Goal: Information Seeking & Learning: Check status

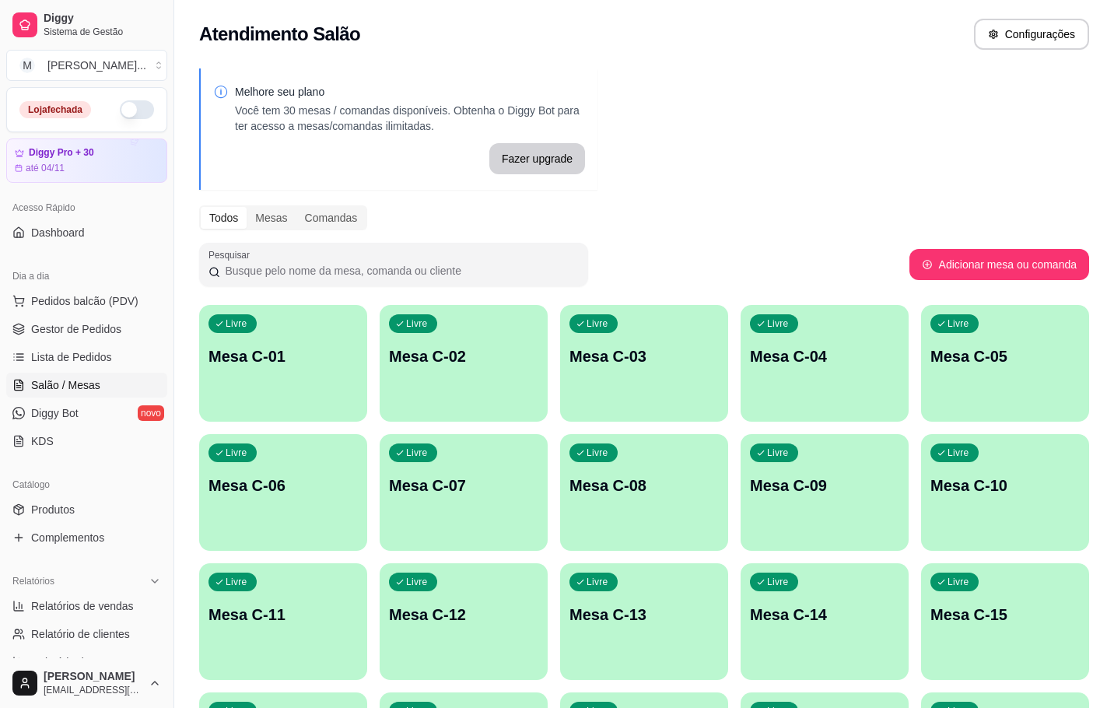
scroll to position [117, 0]
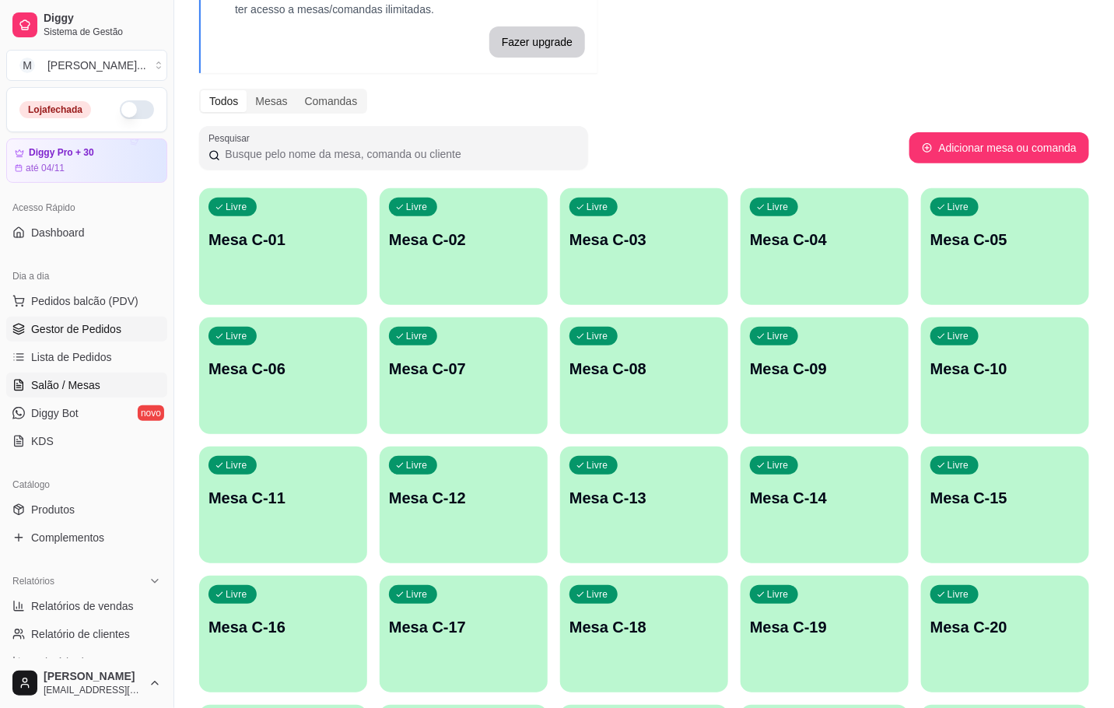
drag, startPoint x: 45, startPoint y: 334, endPoint x: 54, endPoint y: 329, distance: 10.1
click at [45, 332] on span "Gestor de Pedidos" at bounding box center [76, 329] width 90 height 16
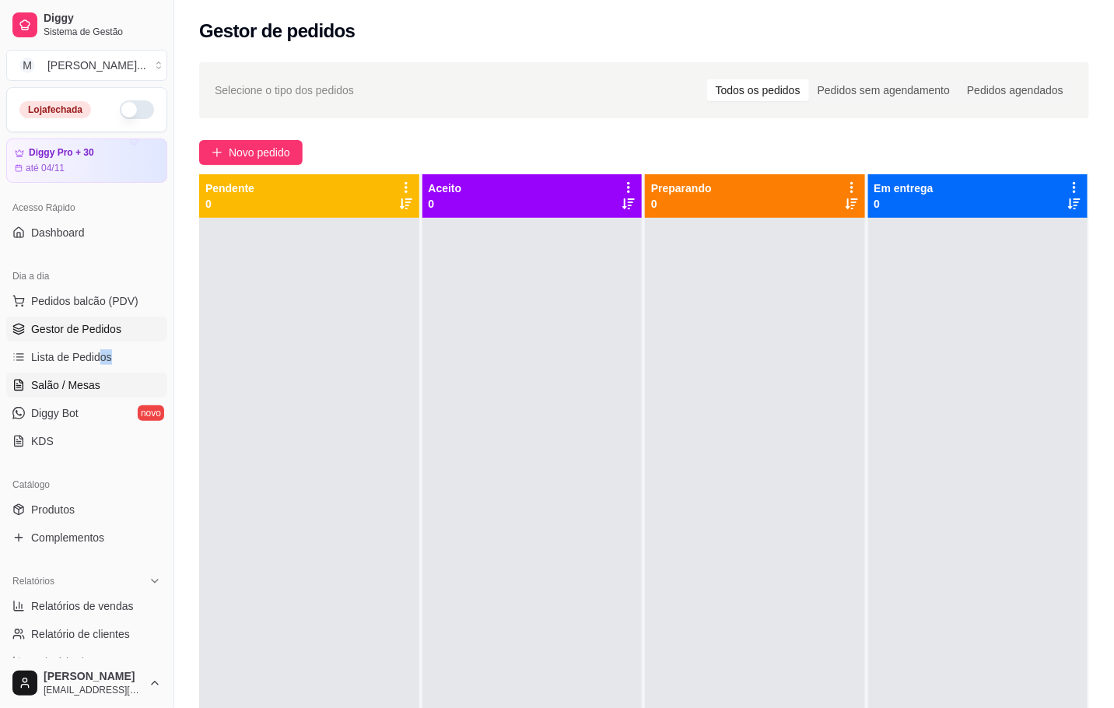
click at [93, 381] on span "Salão / Mesas" at bounding box center [65, 385] width 69 height 16
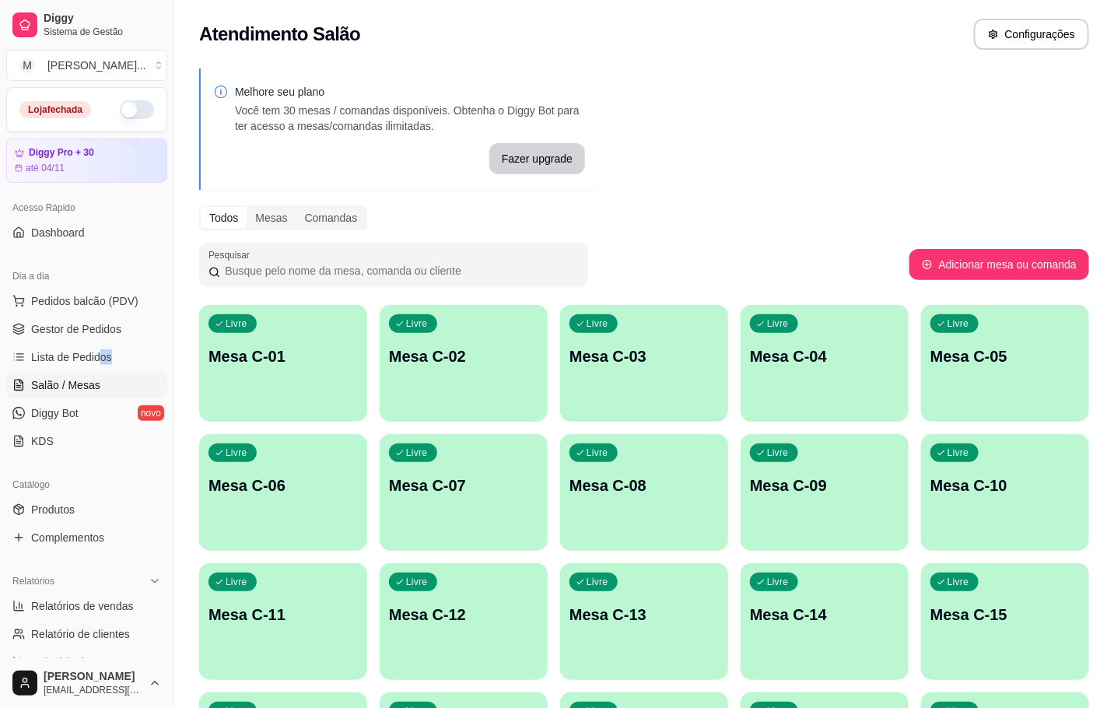
scroll to position [233, 0]
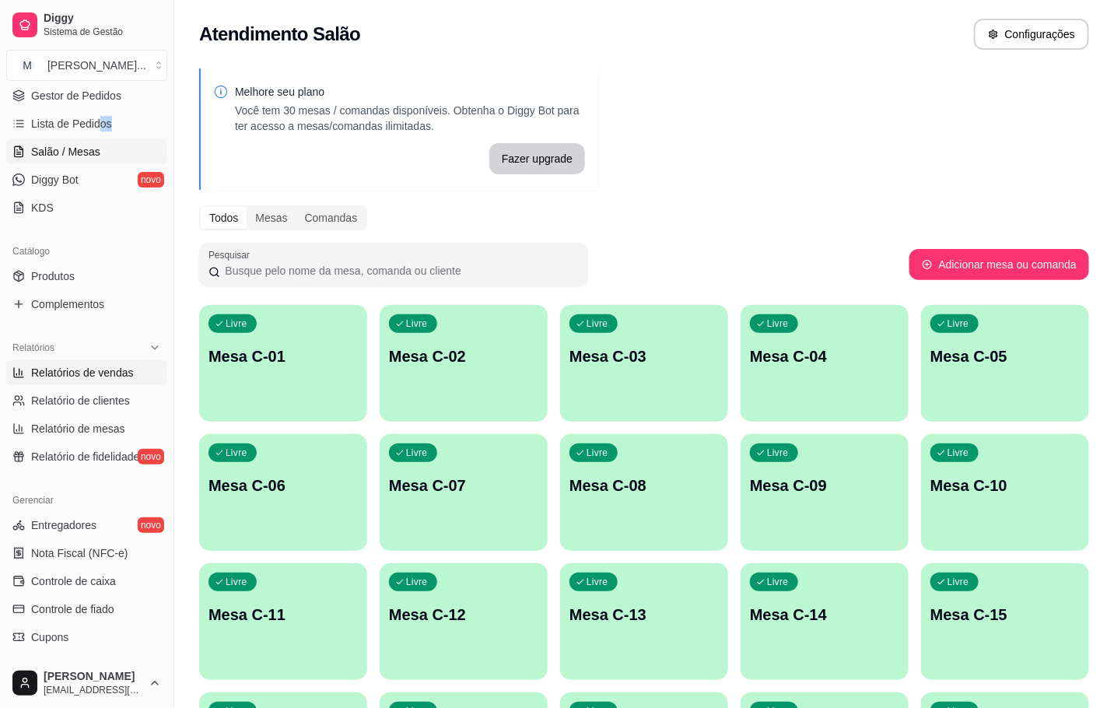
click at [75, 380] on span "Relatórios de vendas" at bounding box center [82, 373] width 103 height 16
select select "ALL"
select select "0"
